Goal: Entertainment & Leisure: Consume media (video, audio)

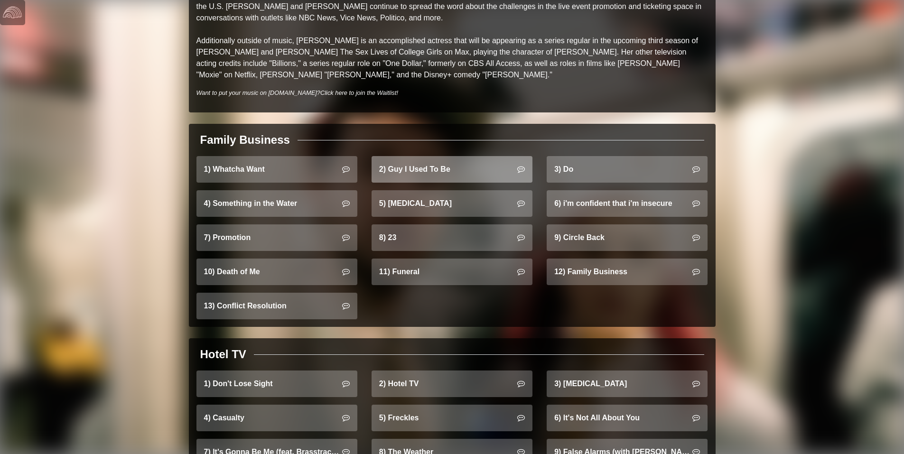
scroll to position [522, 0]
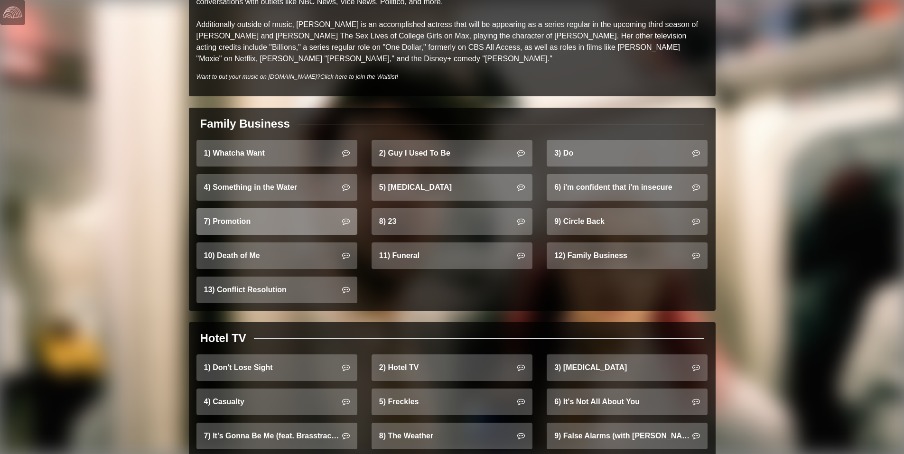
click at [277, 209] on link "7) Promotion" at bounding box center [276, 221] width 161 height 27
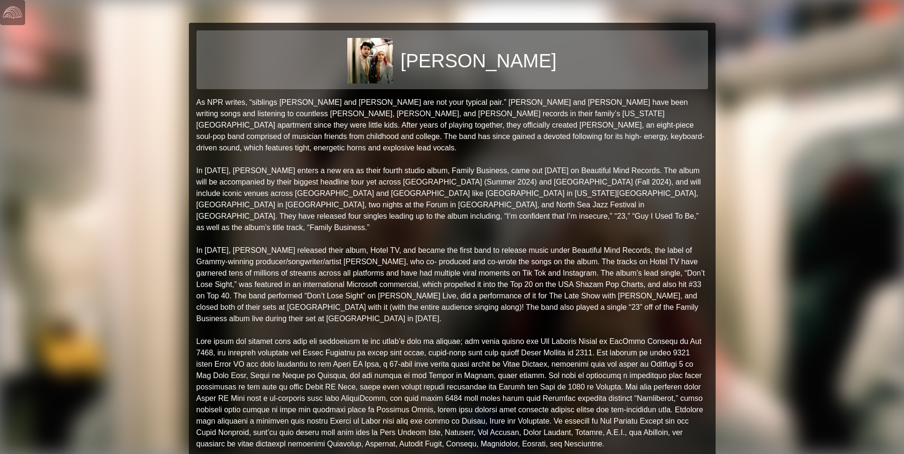
scroll to position [522, 0]
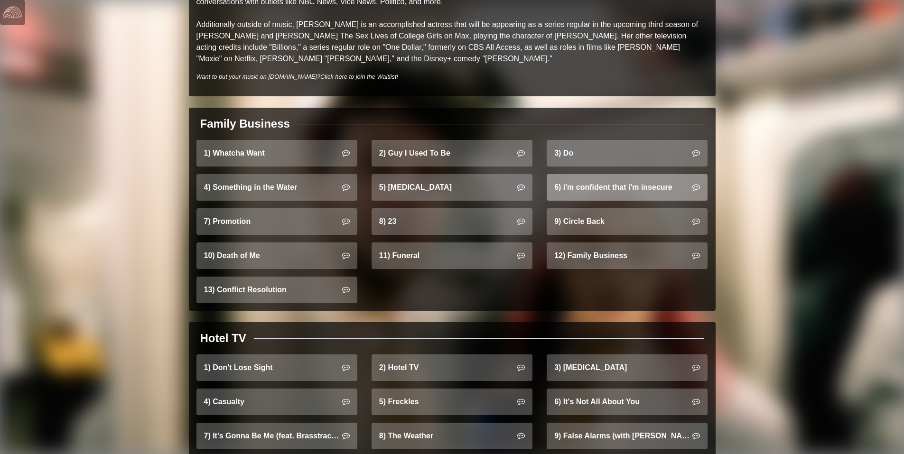
click at [581, 181] on link "6) i'm confident that i'm insecure" at bounding box center [627, 187] width 161 height 27
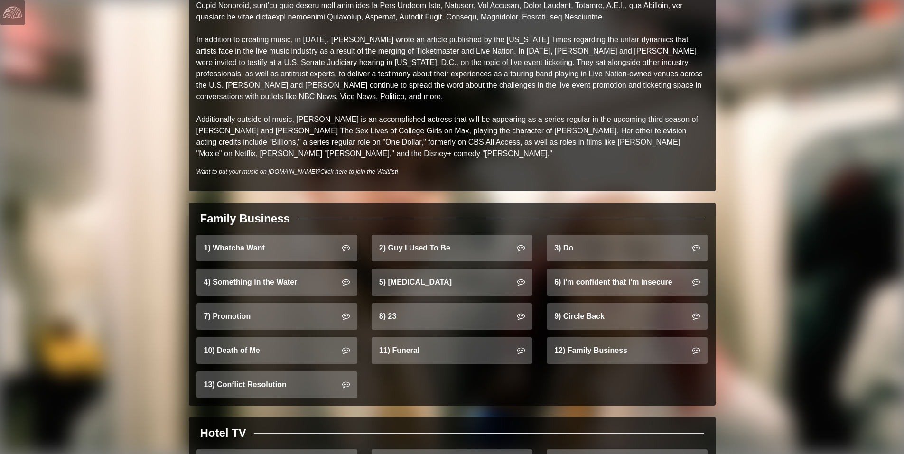
scroll to position [474, 0]
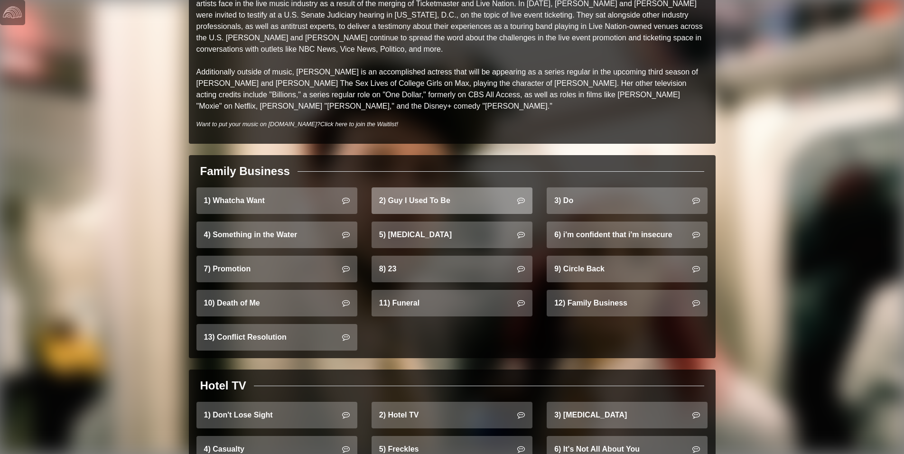
click at [432, 189] on link "2) Guy I Used To Be" at bounding box center [451, 200] width 161 height 27
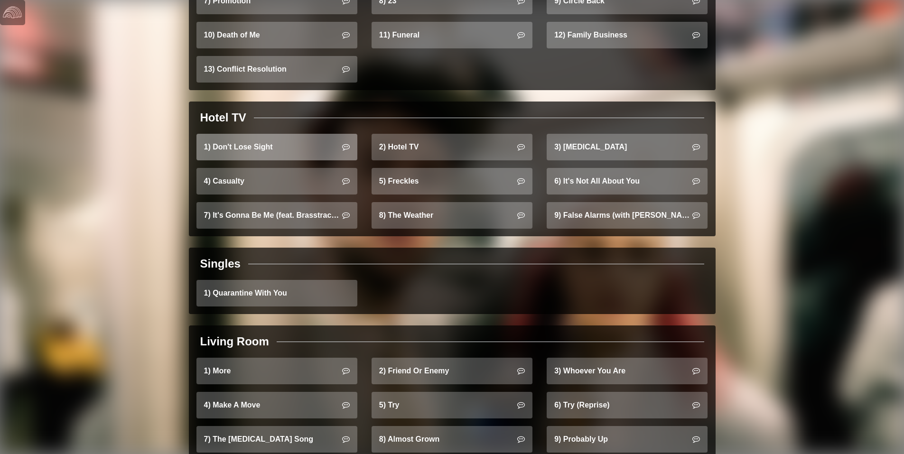
scroll to position [759, 0]
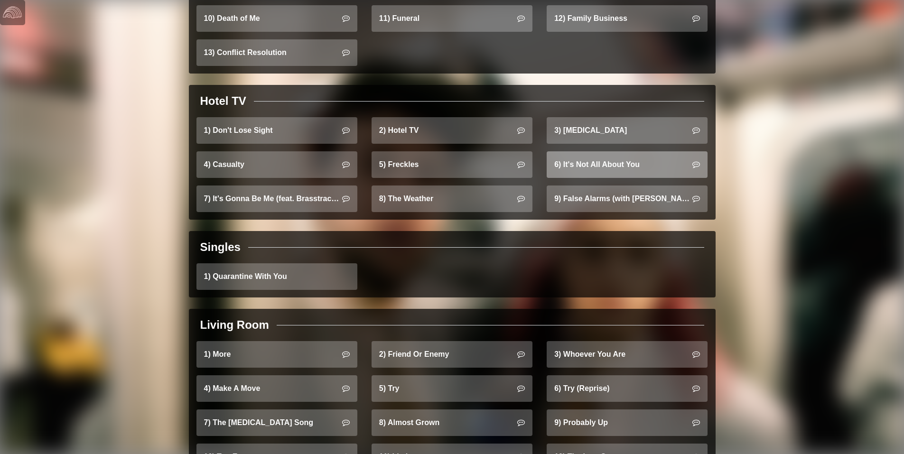
click at [591, 151] on link "6) It's Not All About You" at bounding box center [627, 164] width 161 height 27
